Goal: Transaction & Acquisition: Purchase product/service

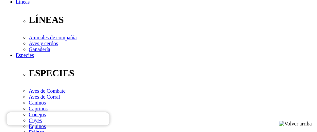
scroll to position [203, 0]
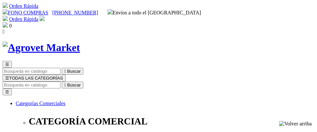
select select "0"
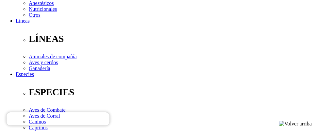
scroll to position [186, 0]
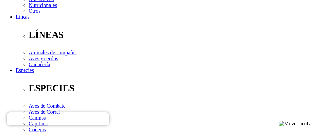
type input "3"
select select "381"
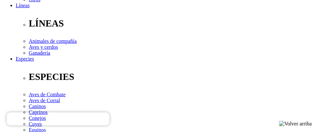
scroll to position [203, 0]
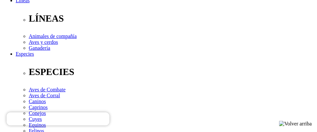
type input "1"
select select "381"
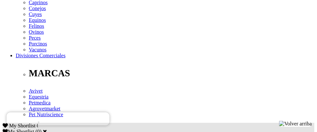
scroll to position [322, 0]
